Goal: Task Accomplishment & Management: Use online tool/utility

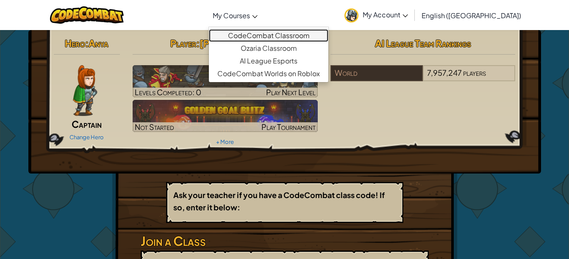
click at [293, 37] on link "CodeCombat Classroom" at bounding box center [269, 35] width 120 height 13
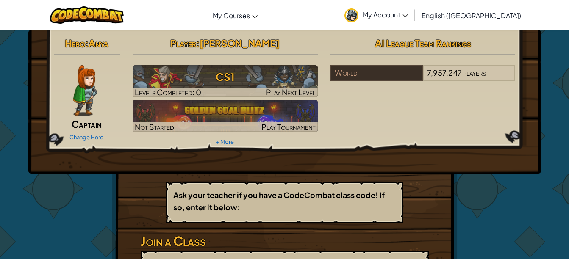
click at [340, 125] on div "Hero : Anya Captain Change Hero Player : [PERSON_NAME] CS1 Levels Completed: 0 …" at bounding box center [284, 91] width 475 height 114
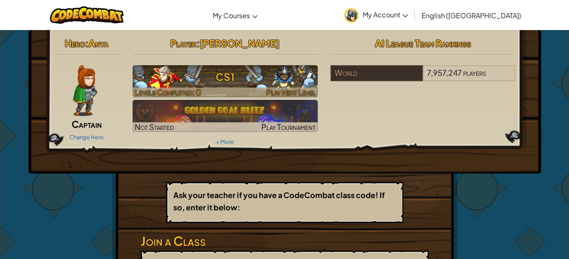
click at [239, 72] on h3 "CS1" at bounding box center [225, 76] width 185 height 19
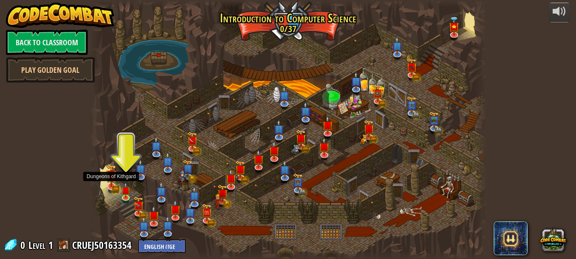
click at [116, 185] on img at bounding box center [111, 175] width 11 height 23
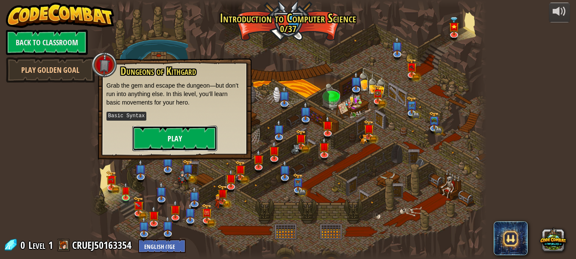
click at [193, 137] on button "Play" at bounding box center [174, 138] width 85 height 25
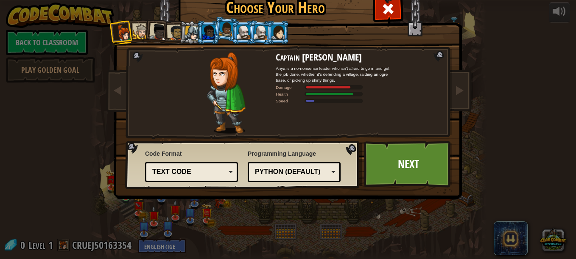
click at [189, 35] on div at bounding box center [192, 33] width 14 height 14
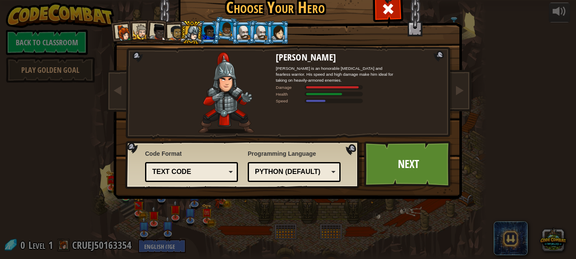
click at [271, 29] on div at bounding box center [277, 32] width 13 height 14
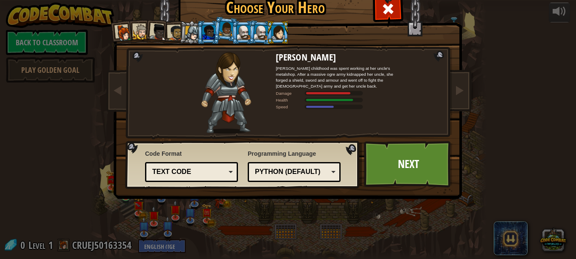
click at [254, 33] on div at bounding box center [261, 32] width 14 height 14
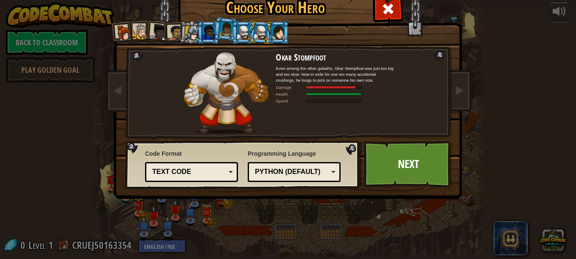
click at [237, 34] on div at bounding box center [243, 32] width 13 height 14
click at [227, 30] on div at bounding box center [226, 29] width 14 height 15
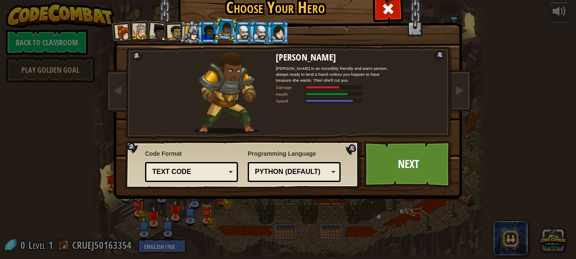
click at [197, 35] on li at bounding box center [208, 32] width 23 height 23
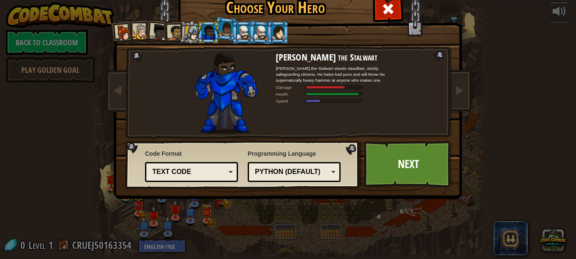
click at [187, 37] on div at bounding box center [192, 33] width 14 height 14
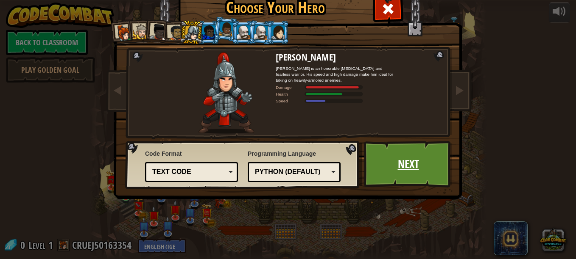
click at [393, 164] on link "Next" at bounding box center [408, 164] width 89 height 47
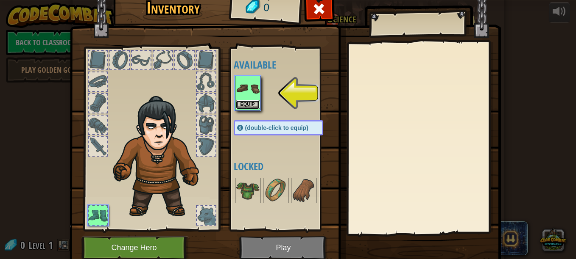
click at [242, 103] on button "Equip" at bounding box center [248, 104] width 24 height 9
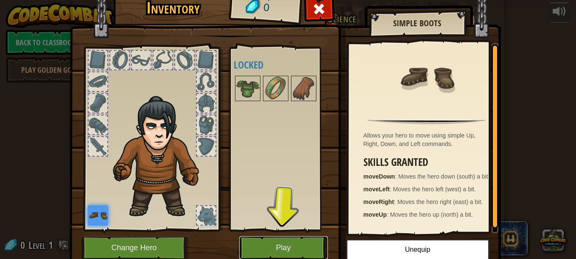
click at [275, 248] on button "Play" at bounding box center [283, 248] width 89 height 23
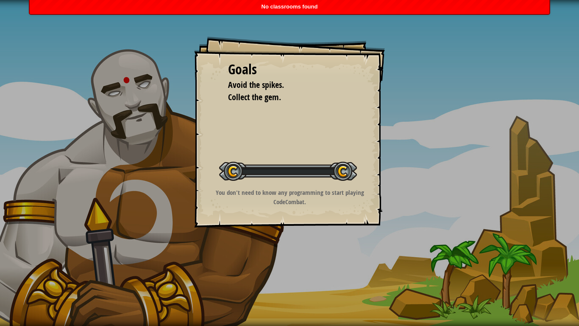
click at [278, 259] on div "Goals Avoid the spikes. Collect the gem. Start Level Error loading from server.…" at bounding box center [289, 163] width 579 height 326
